Goal: Task Accomplishment & Management: Complete application form

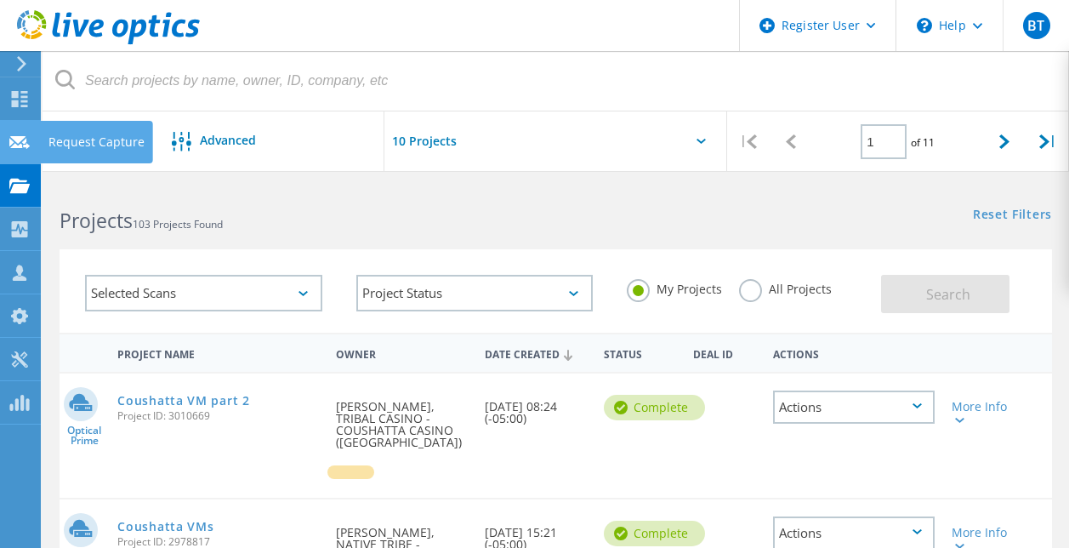
click at [21, 149] on icon at bounding box center [19, 142] width 20 height 16
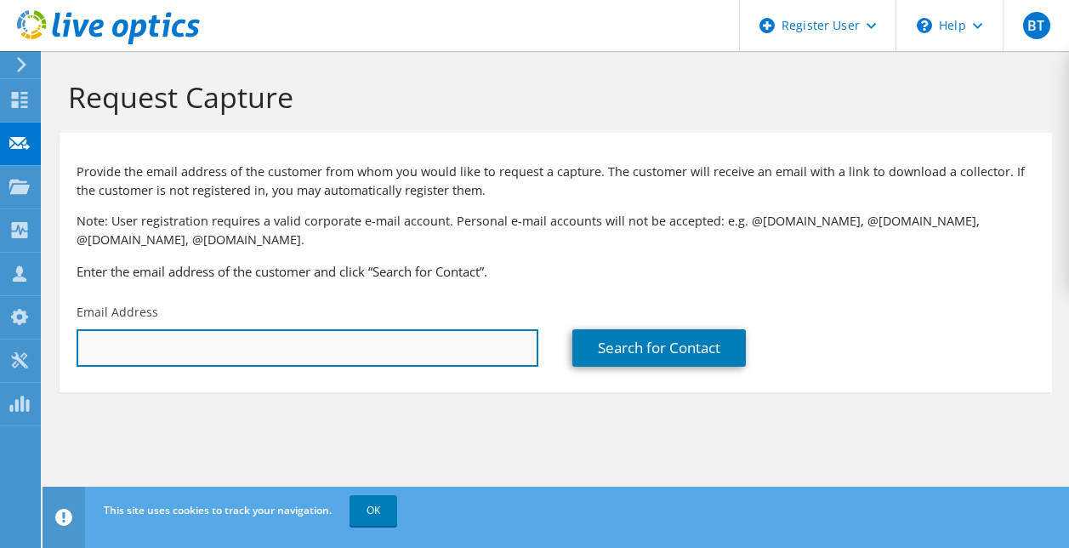
click at [156, 350] on input "text" at bounding box center [308, 347] width 462 height 37
paste input "Don.Kneisel@hrhcac.com"
click at [111, 347] on input "Don.Kneisel@hrhcac.com" at bounding box center [308, 347] width 462 height 37
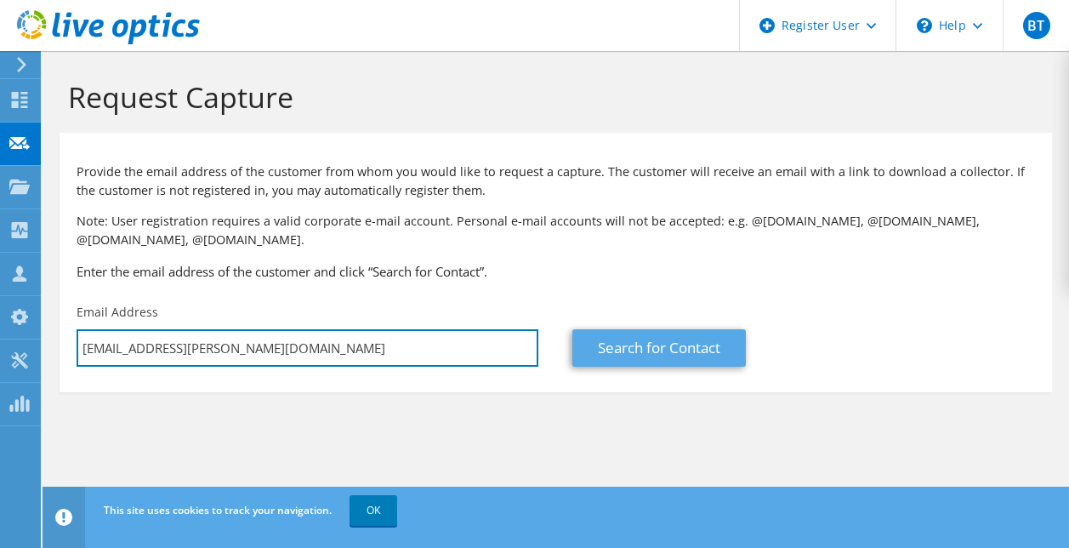
type input "Don.Kneisel@hrhcac.com"
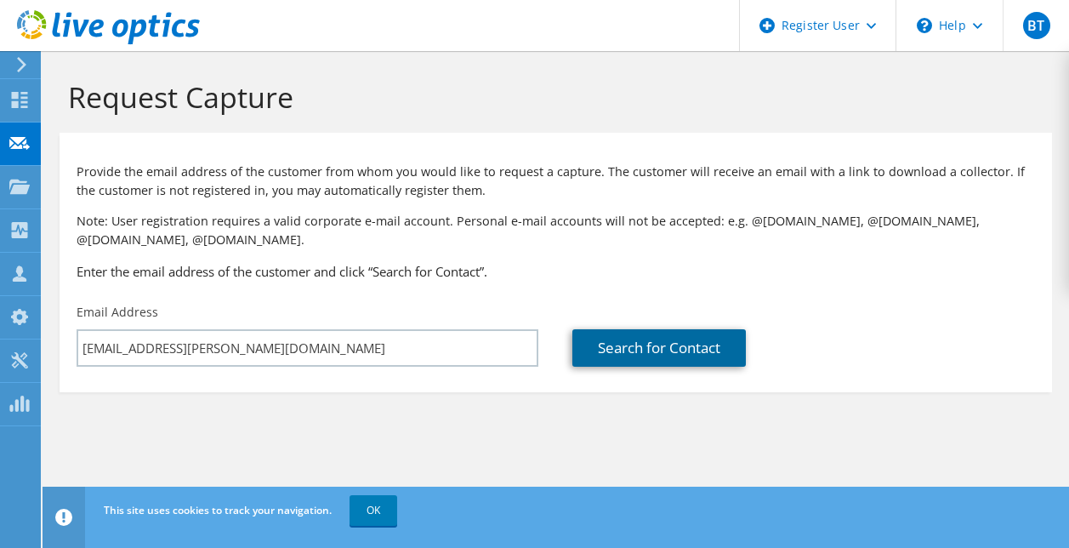
click at [709, 341] on link "Search for Contact" at bounding box center [658, 347] width 173 height 37
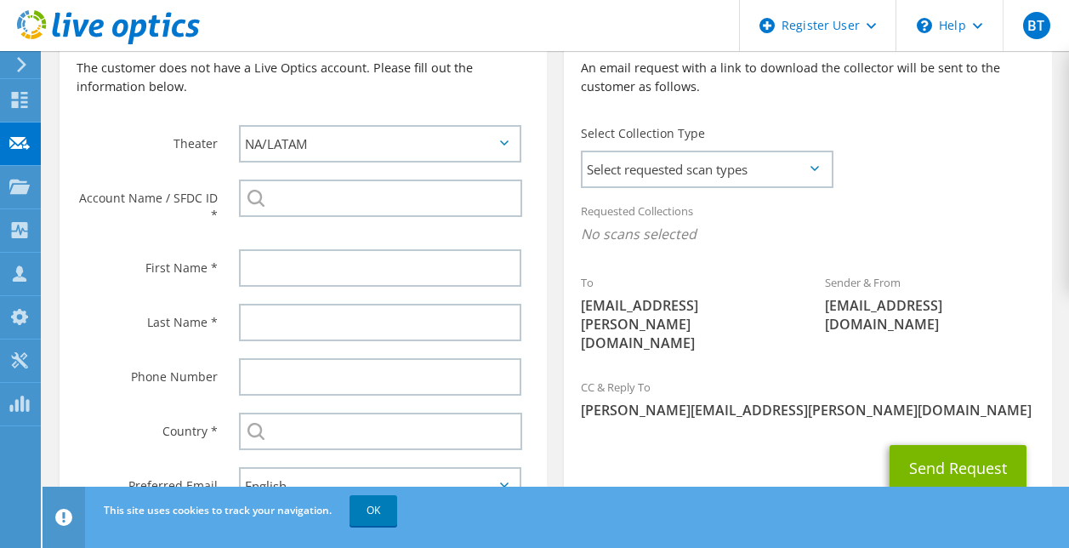
scroll to position [412, 0]
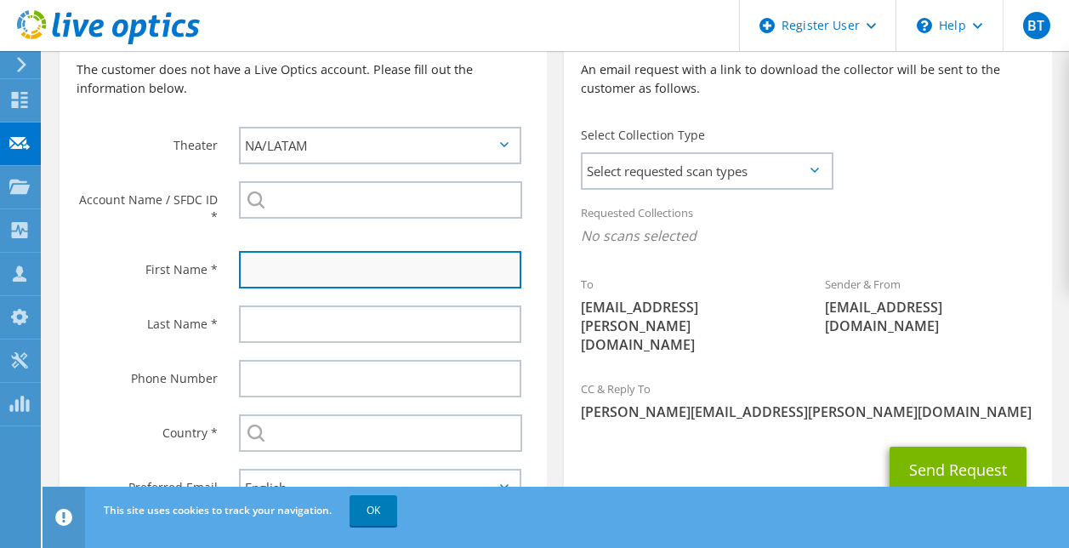
click at [346, 281] on input "text" at bounding box center [380, 269] width 282 height 37
type input "Don"
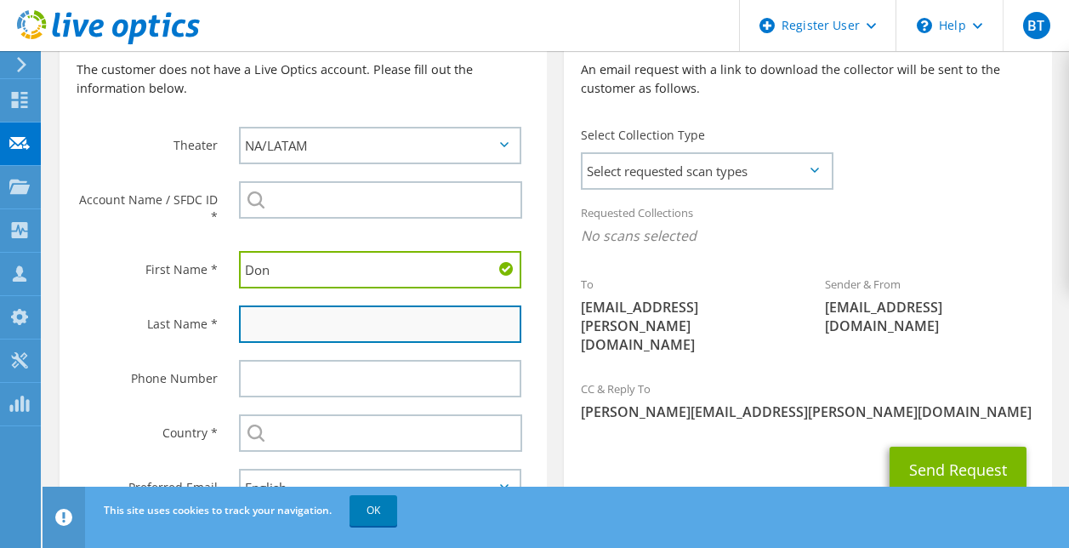
click at [338, 333] on input "text" at bounding box center [380, 323] width 282 height 37
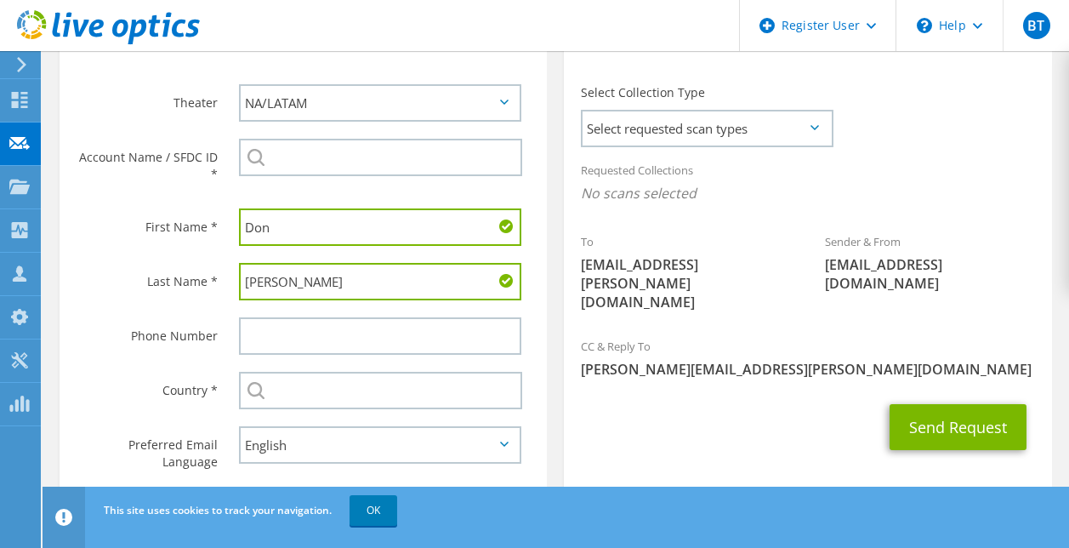
scroll to position [456, 0]
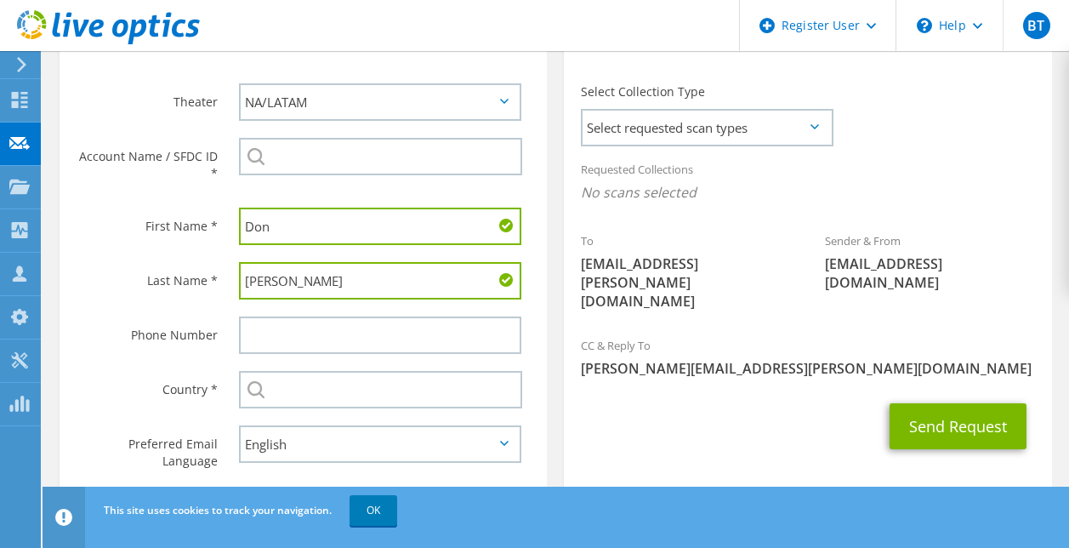
type input "Kneisel"
click at [338, 333] on input "text" at bounding box center [380, 334] width 282 height 37
click at [165, 369] on div "Country *" at bounding box center [141, 388] width 162 height 53
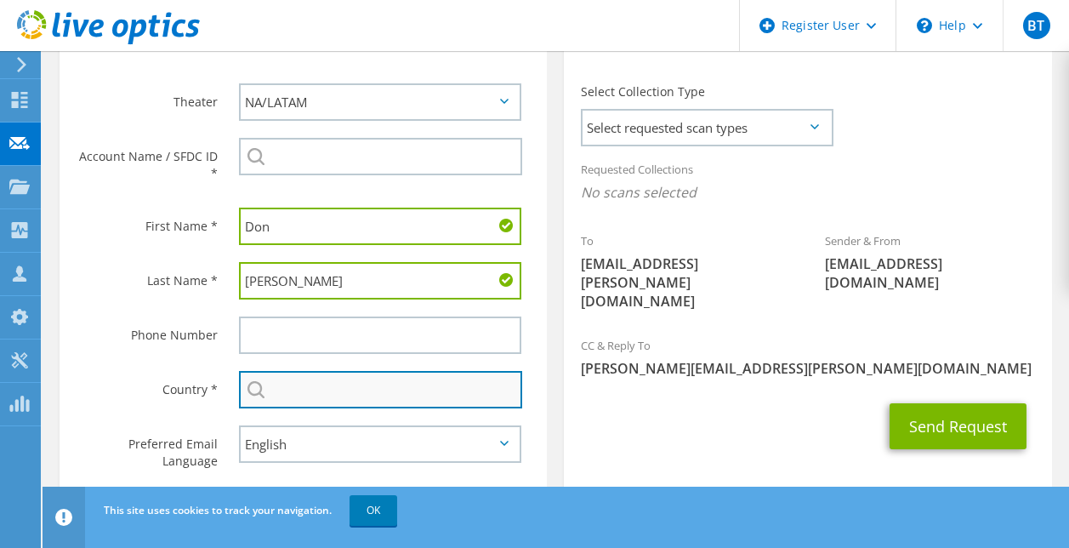
click at [304, 377] on input "text" at bounding box center [380, 389] width 283 height 37
type input "United States"
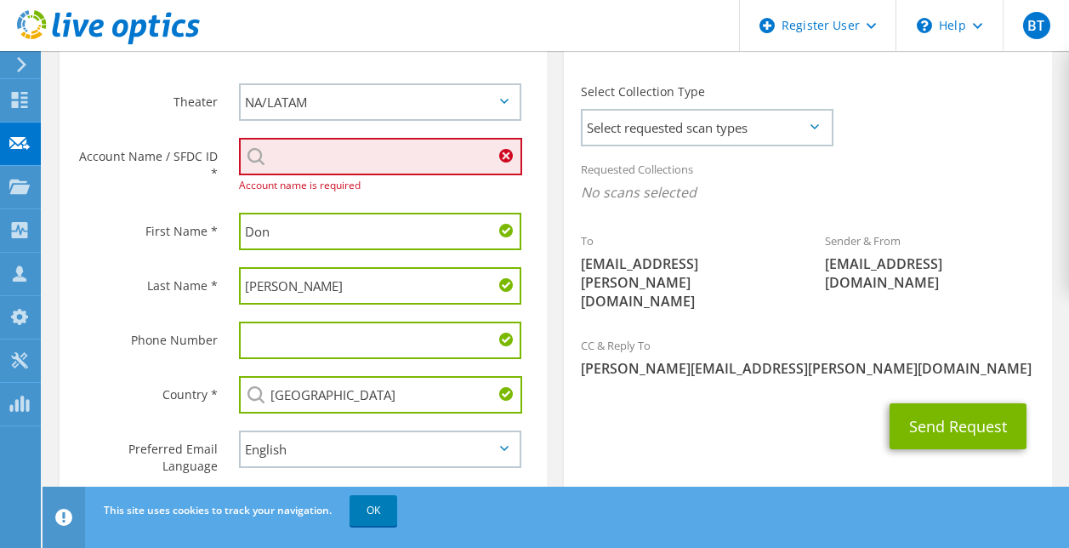
click at [326, 150] on input "search" at bounding box center [380, 156] width 283 height 37
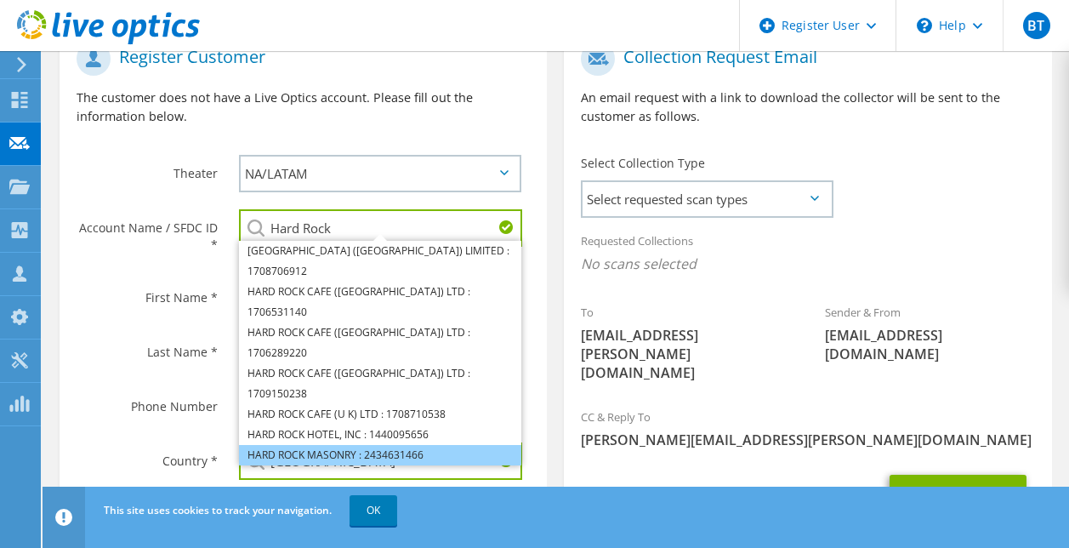
scroll to position [384, 0]
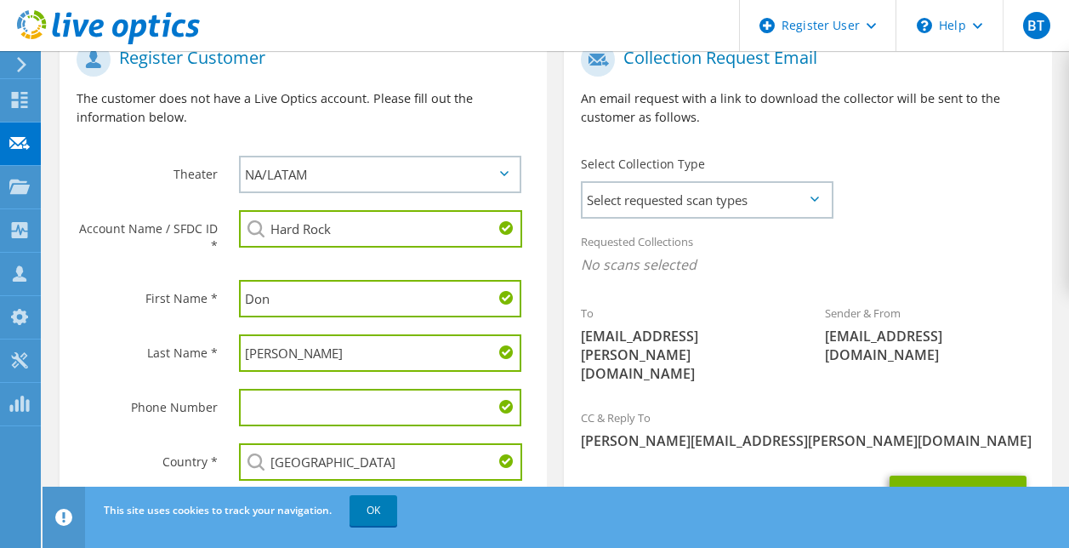
click at [595, 312] on div "To Don.Kneisel@hrhcac.com" at bounding box center [686, 343] width 244 height 96
click at [378, 225] on input "Hard Rock" at bounding box center [380, 228] width 283 height 37
click at [687, 206] on span "Select requested scan types" at bounding box center [707, 200] width 248 height 34
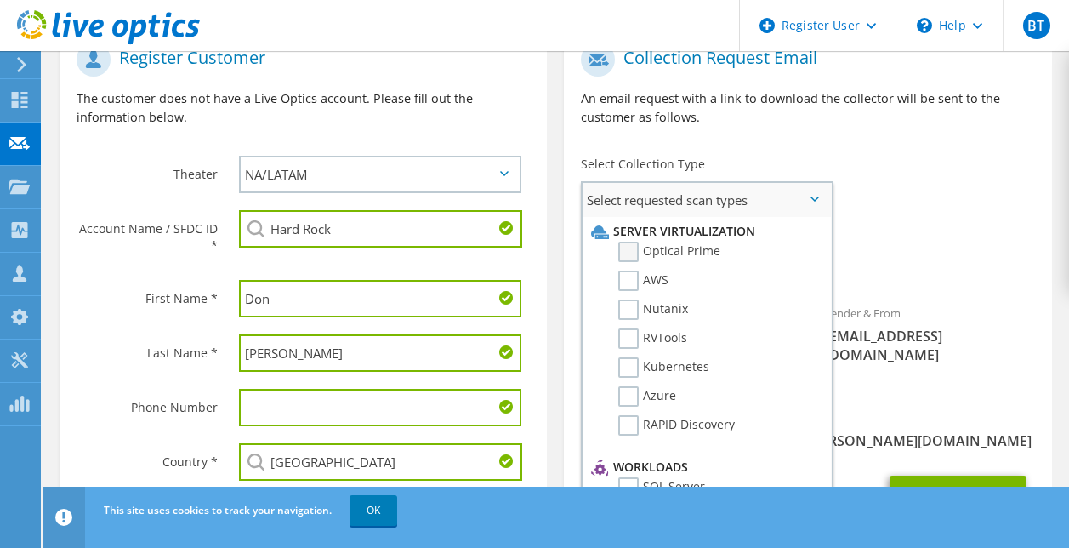
click at [693, 253] on label "Optical Prime" at bounding box center [669, 252] width 102 height 20
click at [0, 0] on input "Optical Prime" at bounding box center [0, 0] width 0 height 0
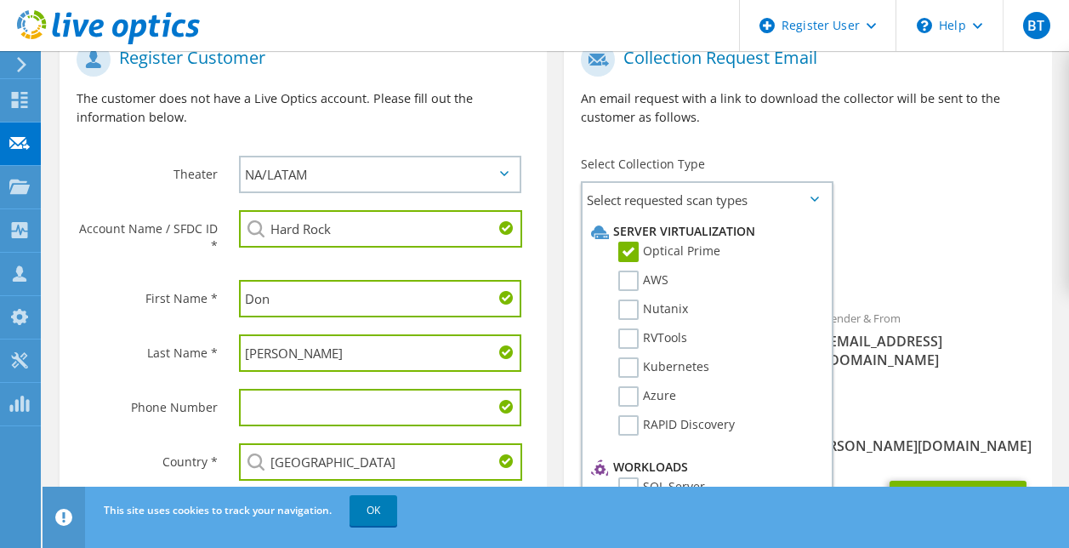
click at [907, 198] on div "To Don.Kneisel@hrhcac.com Sender & From liveoptics@liveoptics.com" at bounding box center [807, 219] width 487 height 371
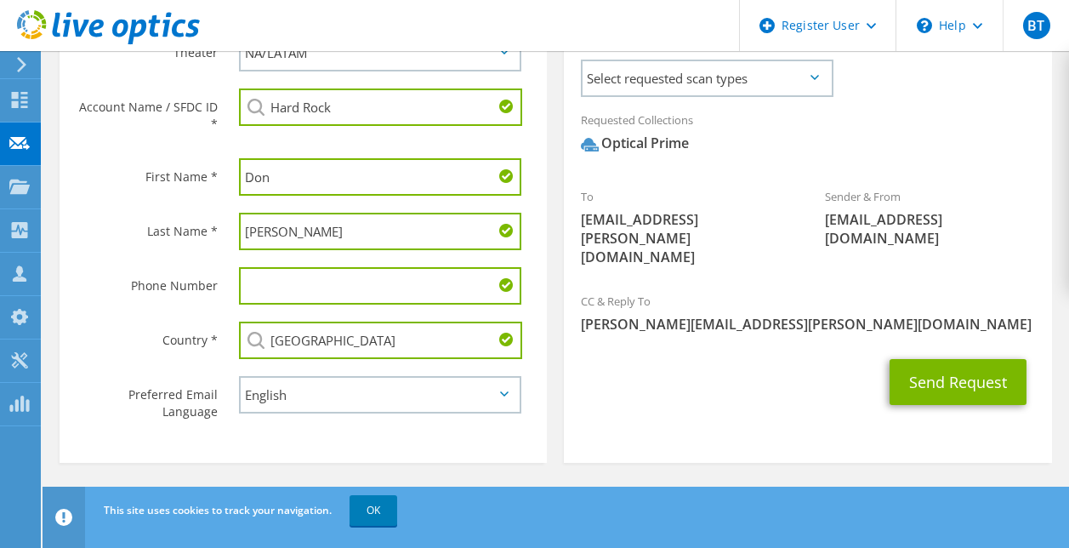
scroll to position [433, 0]
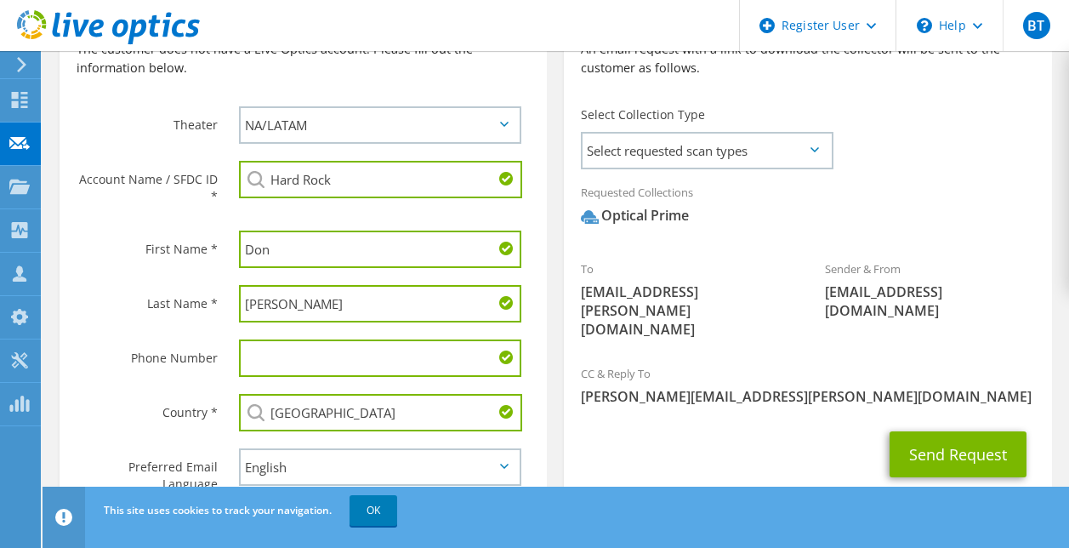
click at [395, 184] on input "Hard Rock" at bounding box center [380, 179] width 283 height 37
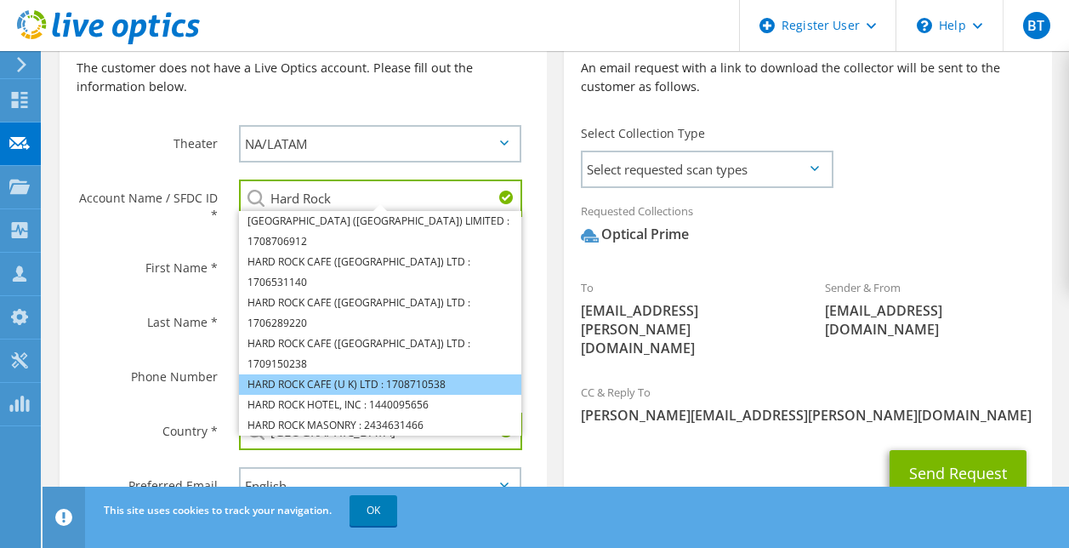
scroll to position [415, 0]
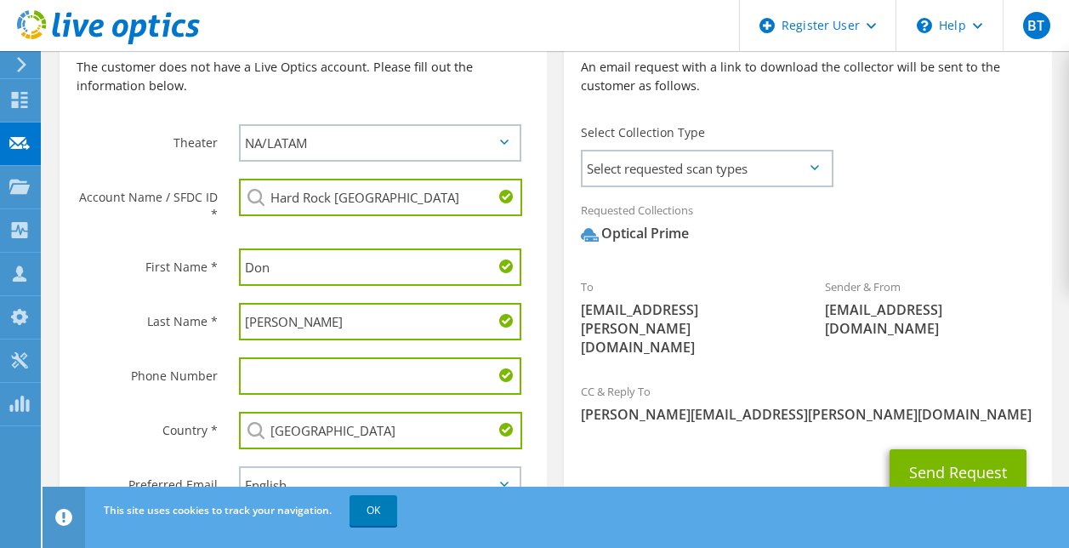
drag, startPoint x: 429, startPoint y: 194, endPoint x: 334, endPoint y: 247, distance: 109.3
click at [334, 247] on section "Register Customer The customer does not have a Live Optics account. Please fill…" at bounding box center [303, 273] width 487 height 559
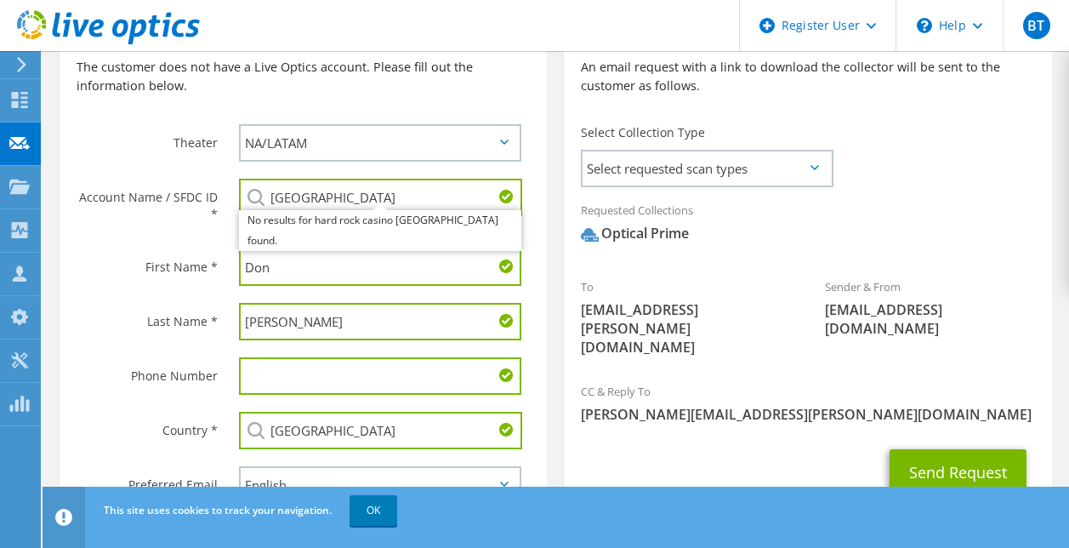
type input "Hard Rock Casino Atlantic City"
click at [529, 226] on div "Account Name / SFDC ID * Hard Rock Casino Atlantic City No results for hard roc…" at bounding box center [303, 205] width 487 height 70
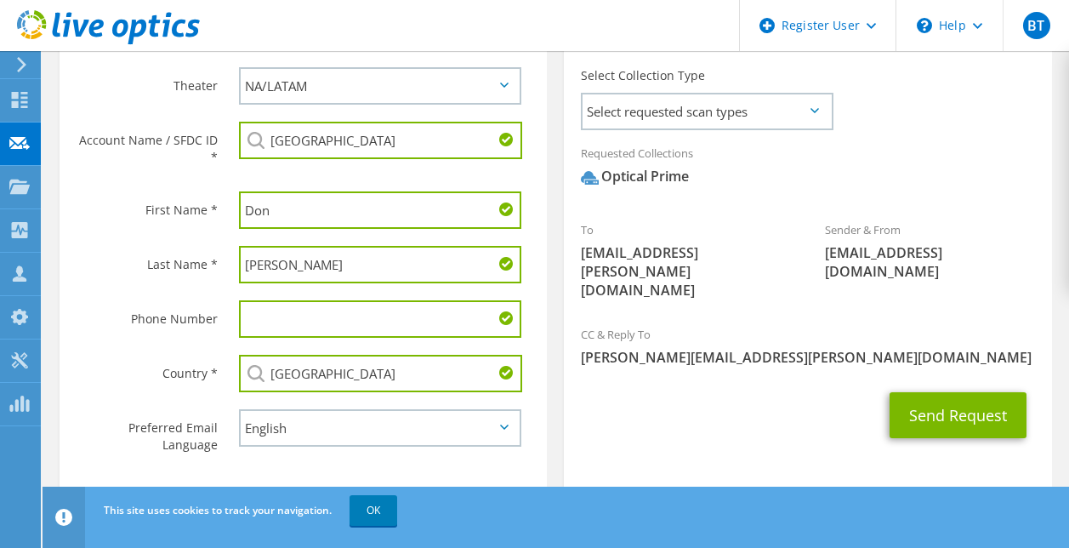
scroll to position [432, 0]
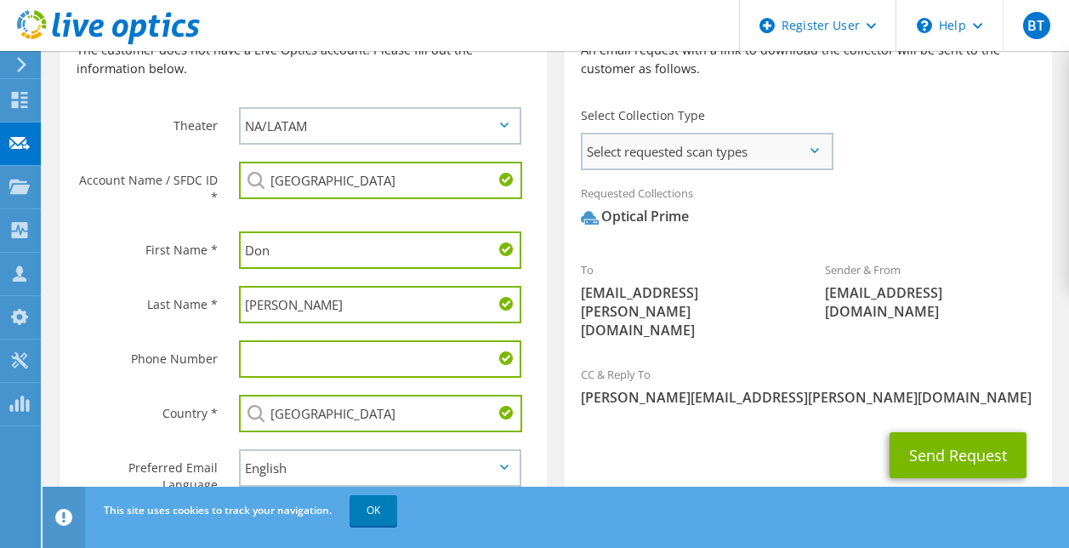
click at [761, 155] on span "Select requested scan types" at bounding box center [707, 151] width 248 height 34
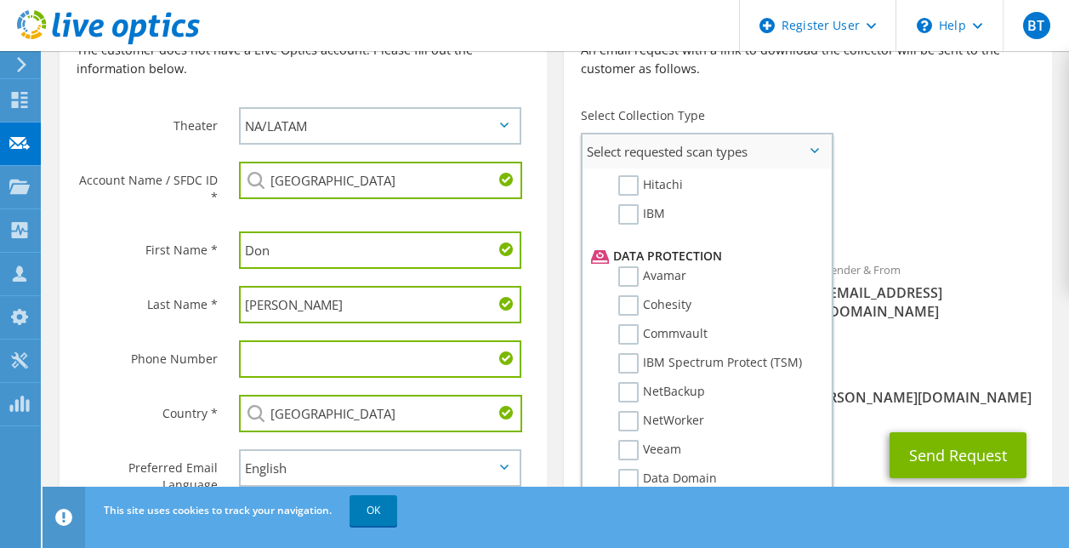
scroll to position [0, 0]
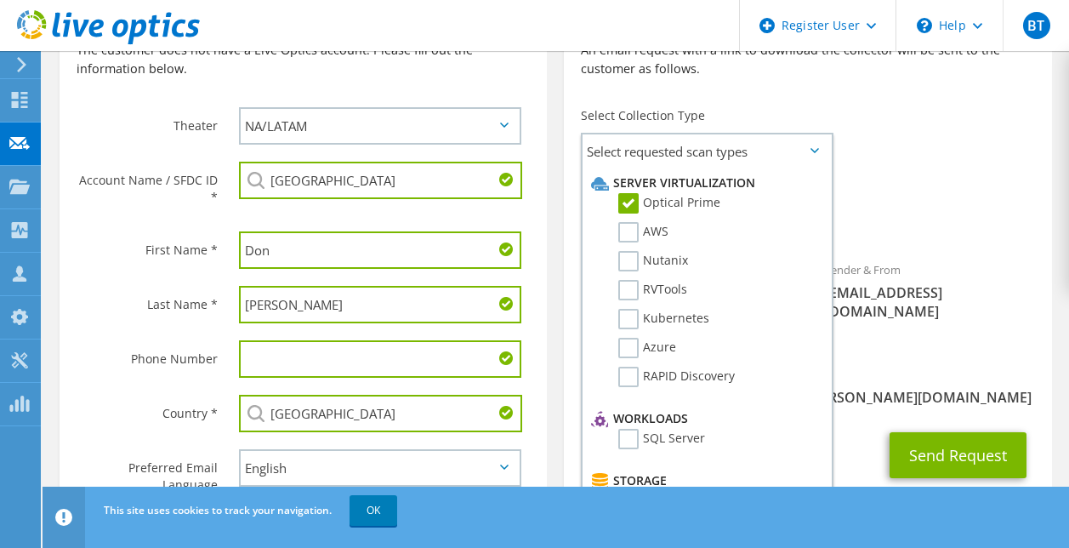
click at [896, 197] on div "Requested Collections No scans selected Optical Prime" at bounding box center [807, 209] width 487 height 68
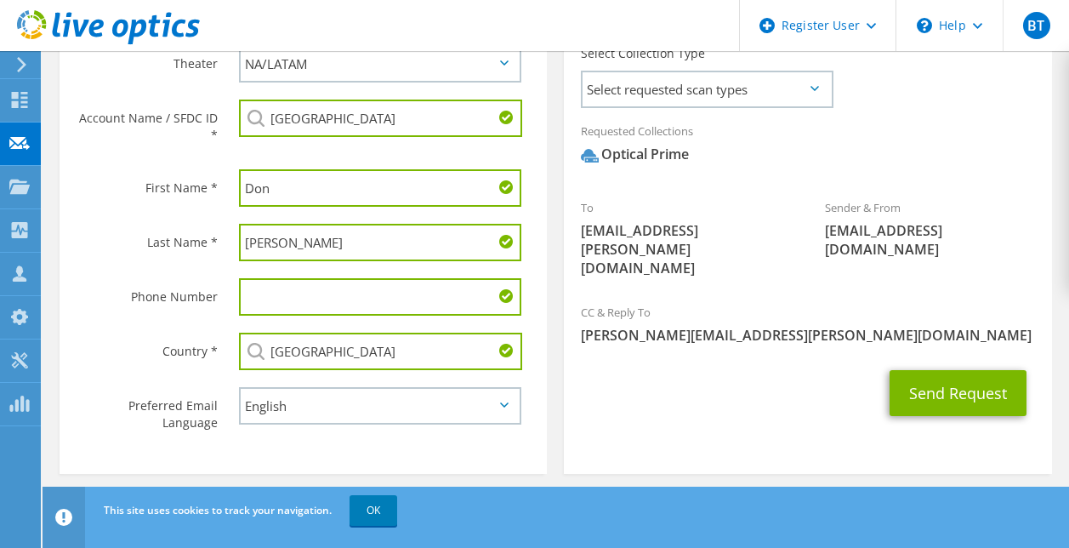
scroll to position [495, 0]
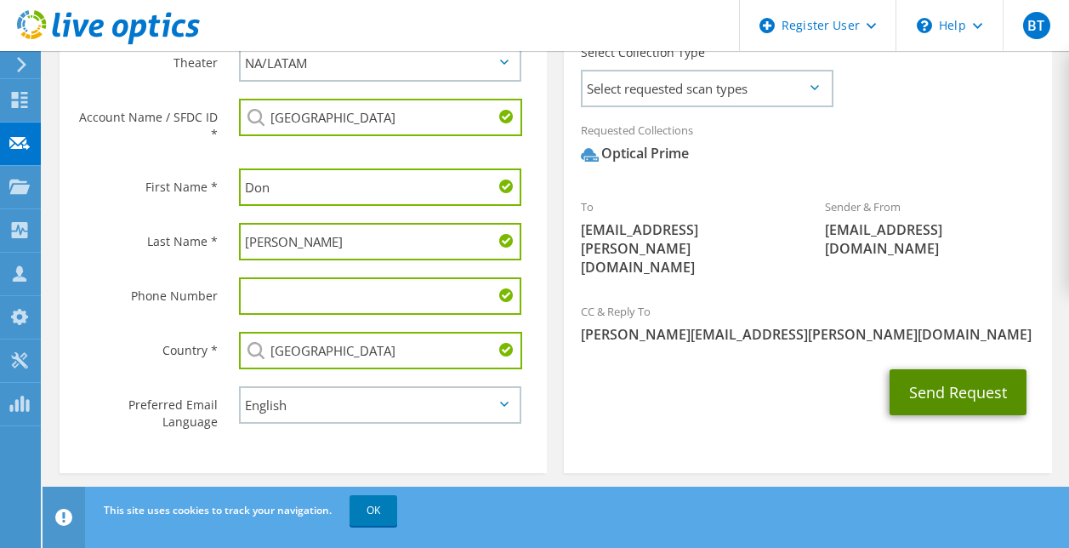
click at [918, 369] on button "Send Request" at bounding box center [958, 392] width 137 height 46
